Goal: Information Seeking & Learning: Learn about a topic

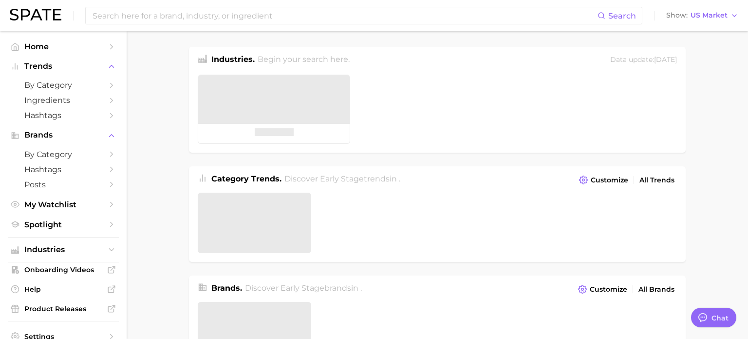
type textarea "x"
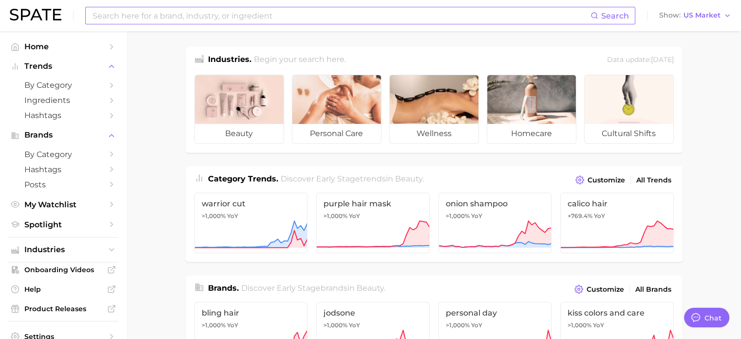
click at [226, 15] on input at bounding box center [341, 15] width 499 height 17
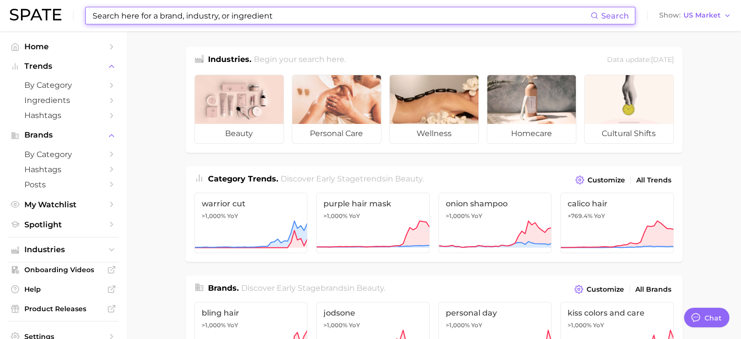
type input "a"
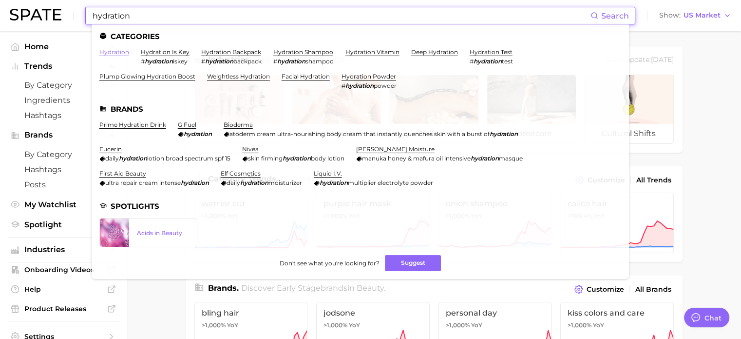
type input "hydration"
click at [126, 53] on link "hydration" at bounding box center [114, 51] width 30 height 7
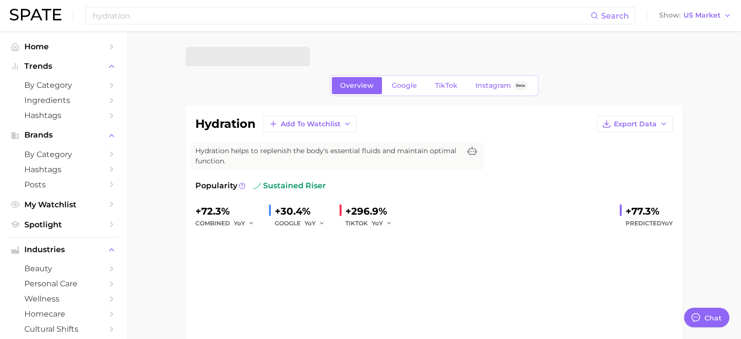
type textarea "x"
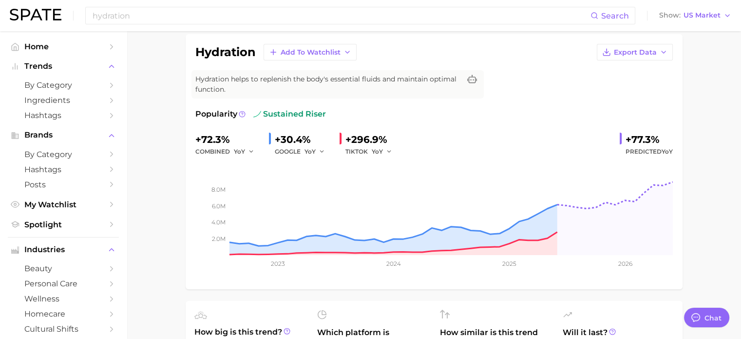
scroll to position [49, 0]
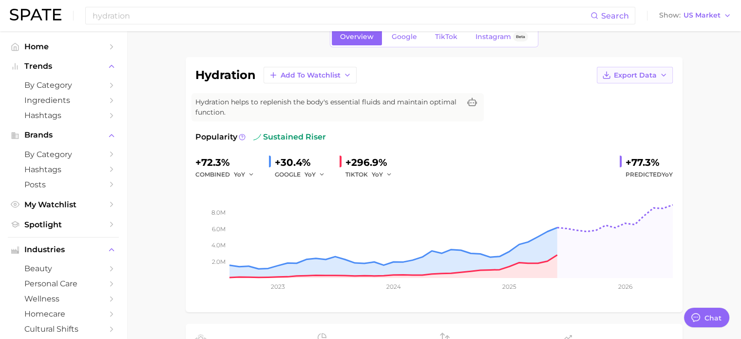
click at [660, 75] on icon "button" at bounding box center [664, 75] width 8 height 8
click at [653, 104] on button "Time Series Image" at bounding box center [619, 111] width 107 height 18
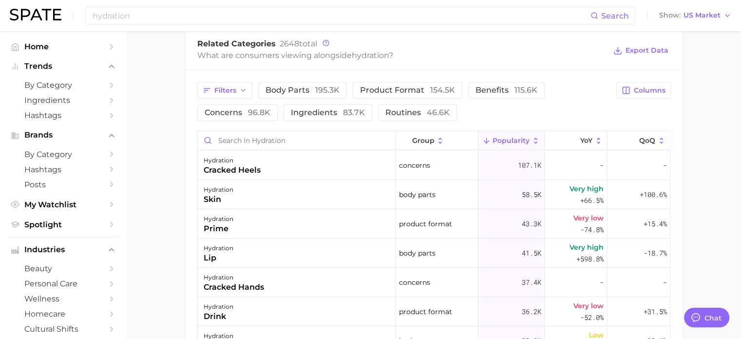
scroll to position [536, 0]
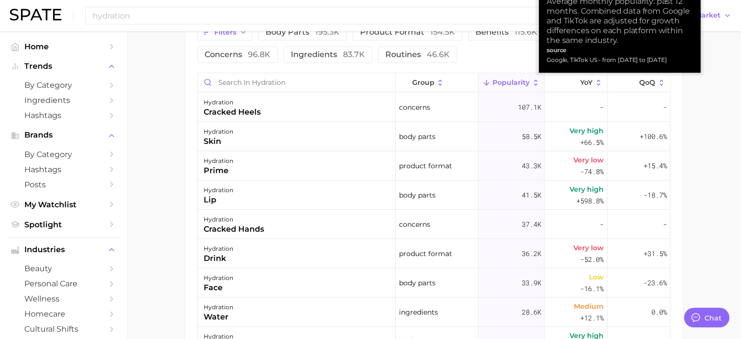
click at [523, 83] on span "Popularity" at bounding box center [511, 82] width 37 height 8
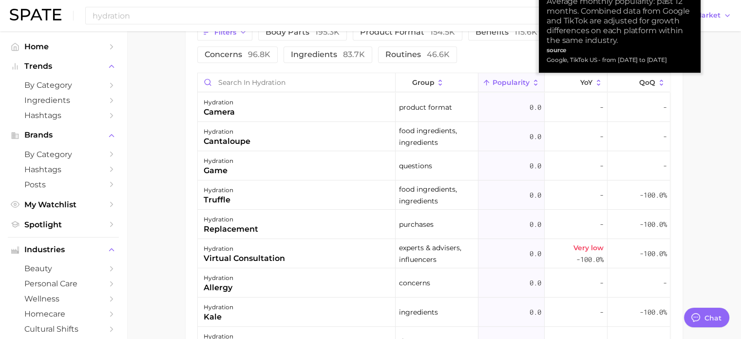
click at [523, 83] on span "Popularity" at bounding box center [511, 82] width 37 height 8
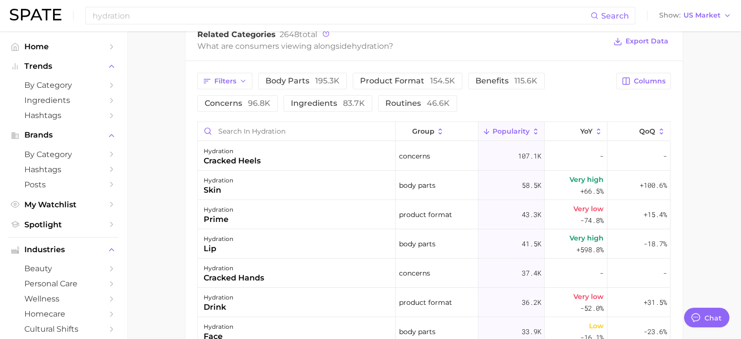
scroll to position [487, 0]
click at [589, 135] on button "YoY" at bounding box center [576, 131] width 63 height 19
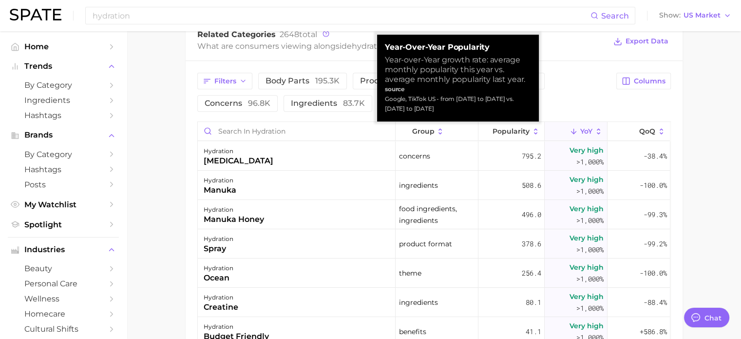
click at [594, 134] on icon at bounding box center [598, 131] width 9 height 9
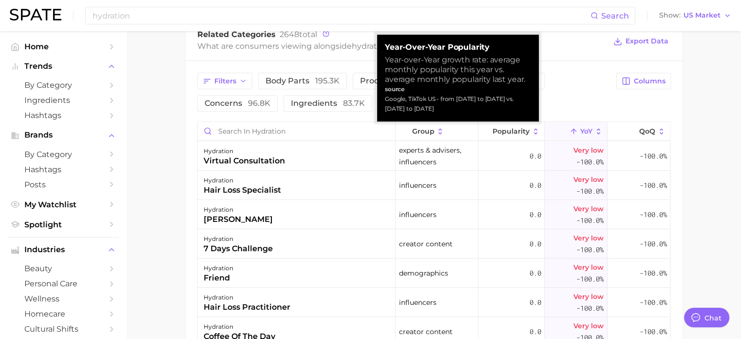
click at [594, 133] on icon at bounding box center [598, 131] width 9 height 9
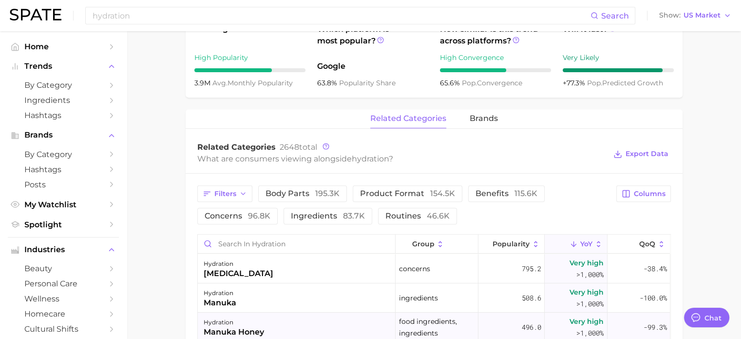
scroll to position [438, 0]
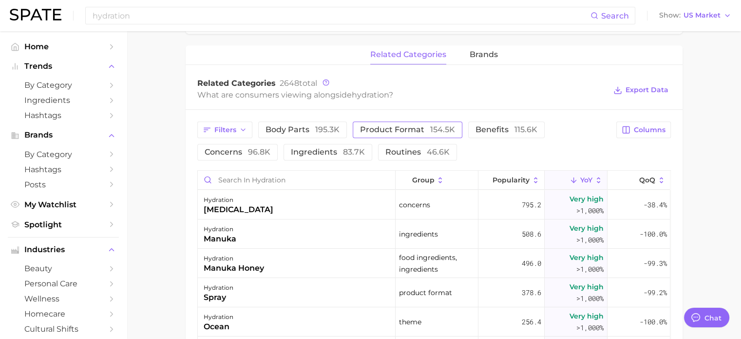
click at [382, 133] on span "product format 154.5k" at bounding box center [407, 130] width 95 height 8
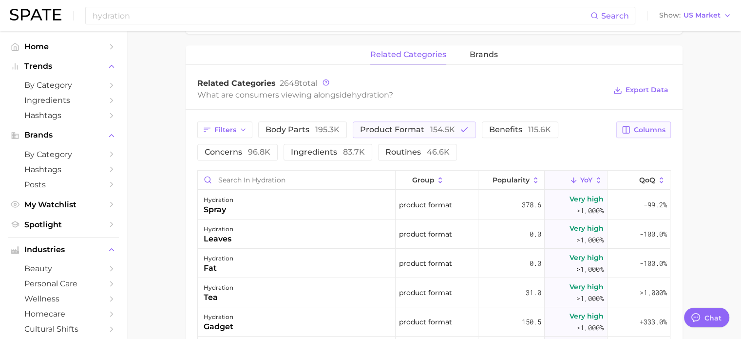
click at [655, 132] on span "Columns" at bounding box center [650, 130] width 32 height 8
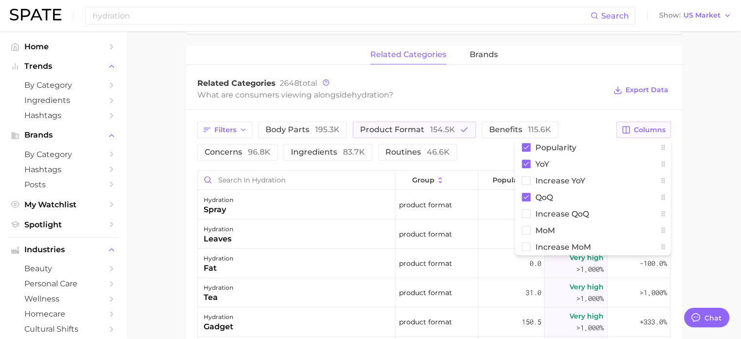
click at [654, 132] on span "Columns" at bounding box center [650, 130] width 32 height 8
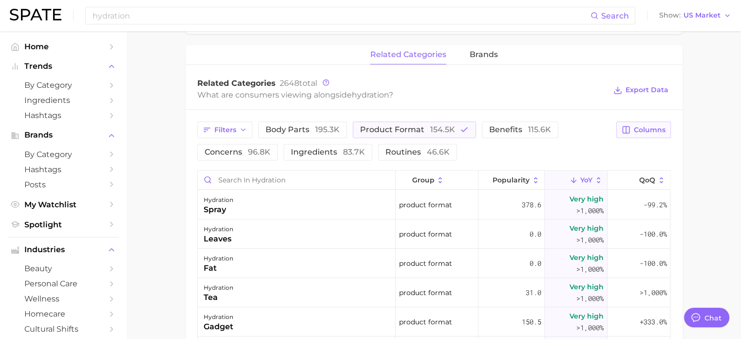
click at [654, 132] on span "Columns" at bounding box center [650, 130] width 32 height 8
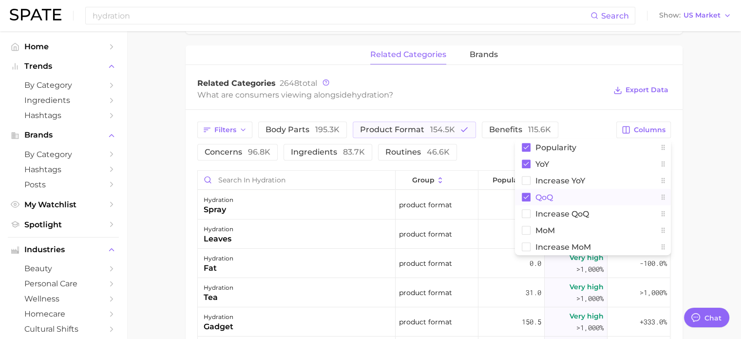
click at [527, 196] on icon at bounding box center [525, 197] width 5 height 4
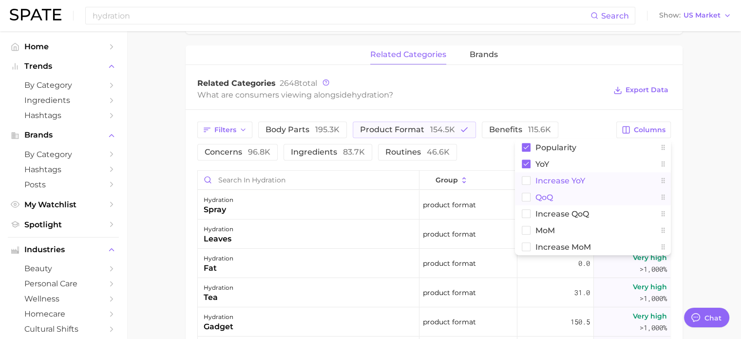
click at [526, 183] on rect at bounding box center [526, 180] width 8 height 8
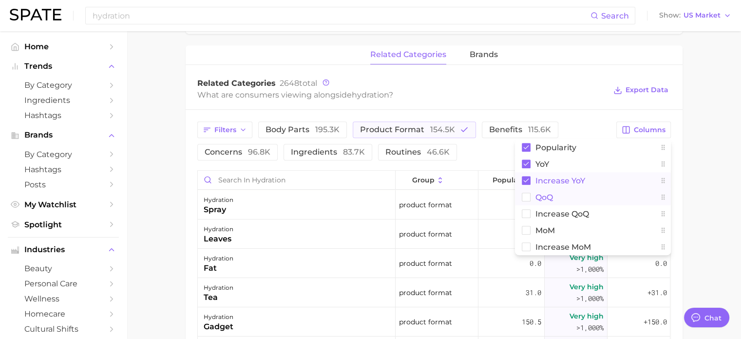
click at [558, 95] on div "What are consumers viewing alongside hydration ?" at bounding box center [401, 94] width 409 height 13
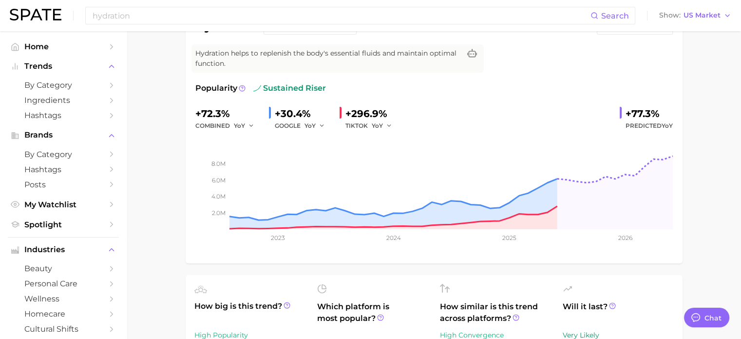
scroll to position [0, 0]
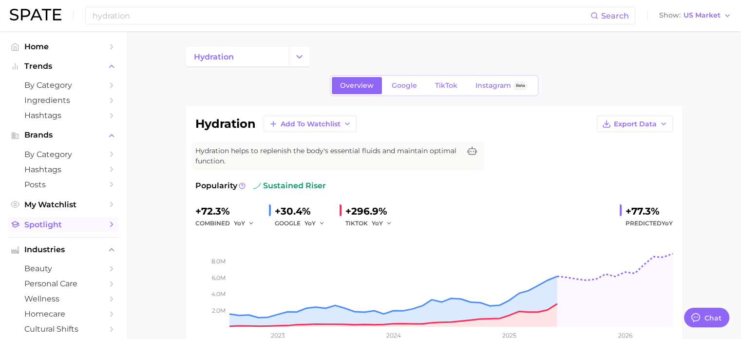
click at [65, 226] on span "Spotlight" at bounding box center [63, 224] width 78 height 9
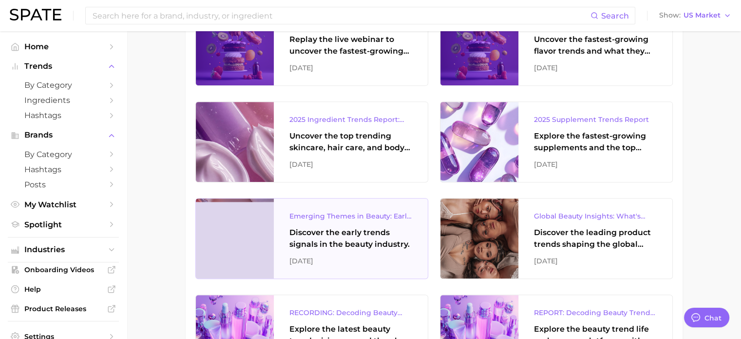
scroll to position [438, 0]
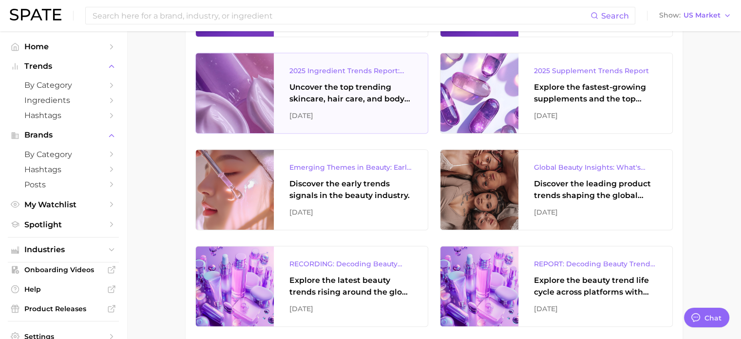
click at [373, 123] on div "2025 Ingredient Trends Report: The Ingredients Defining Beauty in [DATE] Uncove…" at bounding box center [351, 93] width 154 height 80
